Goal: Communication & Community: Answer question/provide support

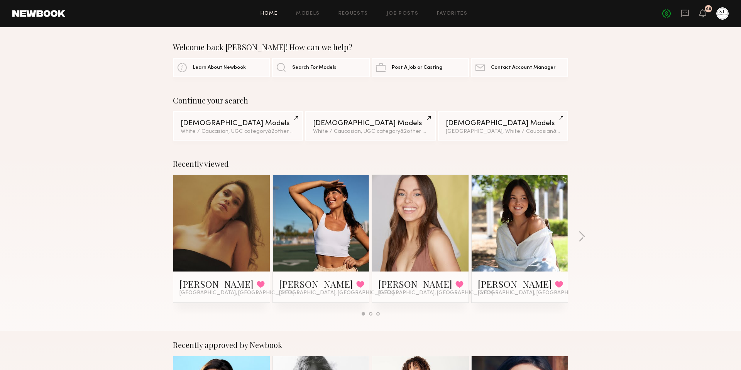
click at [692, 12] on div "No fees up to $5,000 69" at bounding box center [696, 13] width 66 height 12
drag, startPoint x: 686, startPoint y: 14, endPoint x: 680, endPoint y: 21, distance: 9.6
click at [686, 14] on icon at bounding box center [685, 13] width 8 height 8
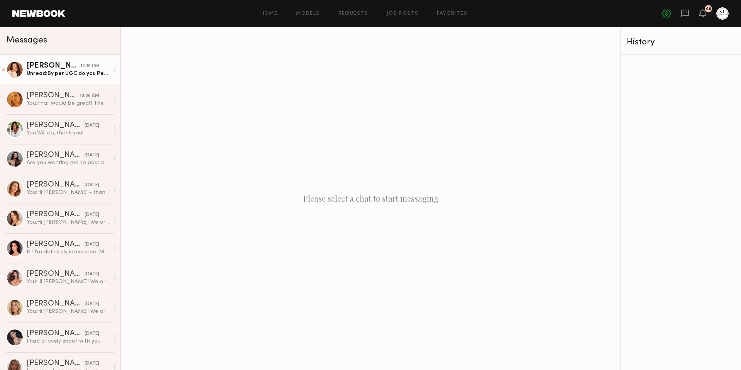
click at [61, 77] on link "[PERSON_NAME] 12:19 PM Unread: By per UGC do you Per 1 video?" at bounding box center [60, 70] width 120 height 30
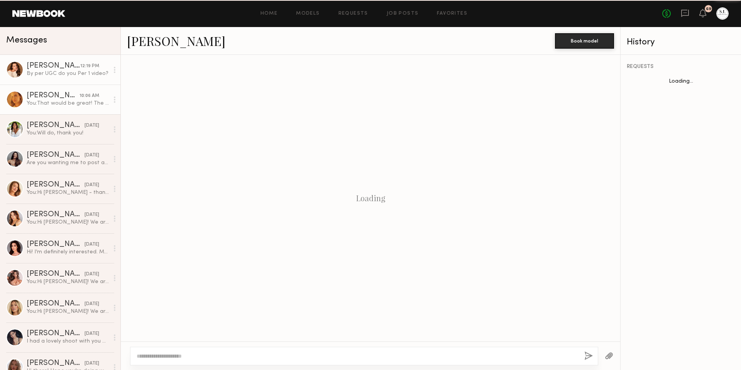
scroll to position [506, 0]
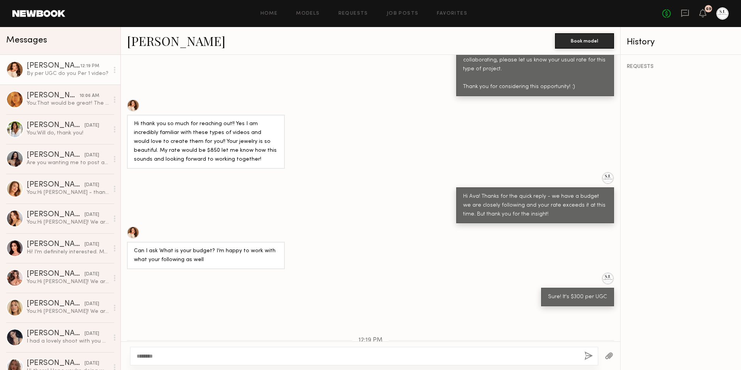
type textarea "********"
click at [587, 354] on button "button" at bounding box center [589, 356] width 8 height 10
